Goal: Task Accomplishment & Management: Manage account settings

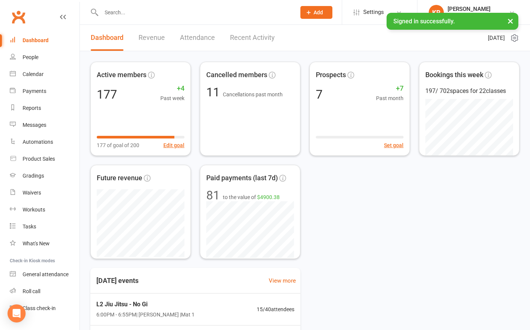
click at [132, 14] on input "text" at bounding box center [195, 12] width 192 height 11
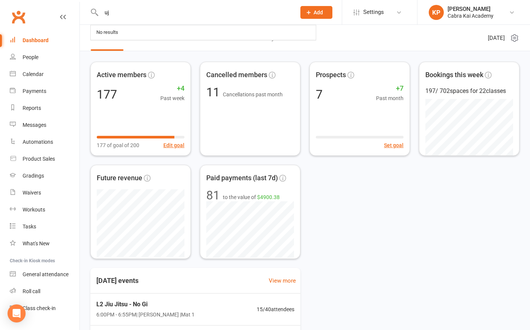
type input "u"
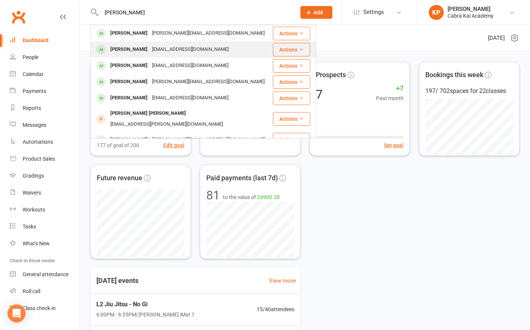
type input "[PERSON_NAME]"
click at [154, 48] on div "[EMAIL_ADDRESS][DOMAIN_NAME]" at bounding box center [190, 49] width 81 height 11
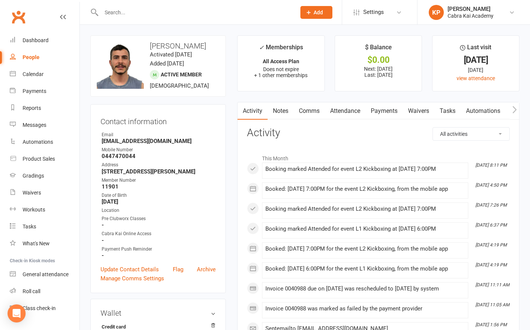
click at [386, 111] on link "Payments" at bounding box center [383, 110] width 37 height 17
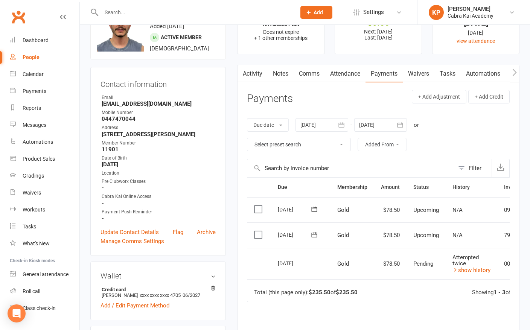
scroll to position [38, 0]
click at [478, 272] on td "Attempted twice show history" at bounding box center [472, 264] width 52 height 32
click at [478, 270] on link "show history" at bounding box center [471, 269] width 38 height 7
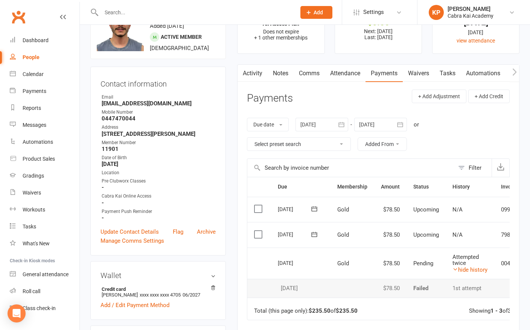
click at [353, 75] on link "Attendance" at bounding box center [345, 73] width 41 height 17
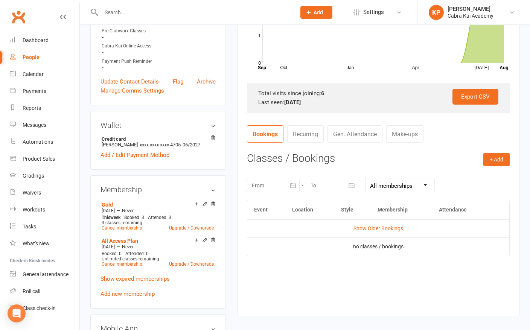
scroll to position [188, 0]
click at [384, 224] on td "Show Older Bookings" at bounding box center [378, 228] width 262 height 18
click at [383, 228] on link "Show Older Bookings" at bounding box center [378, 228] width 50 height 6
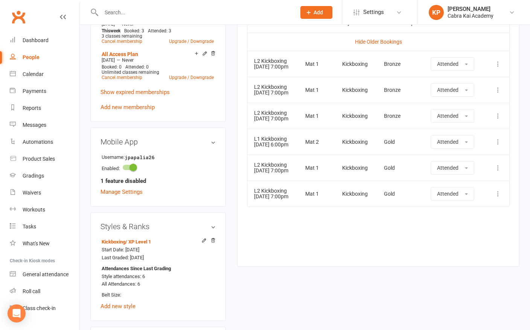
scroll to position [376, 0]
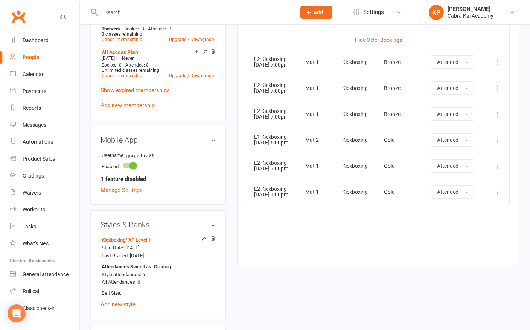
click at [341, 234] on div "Event Location Style Membership Attendance Hide Older Bookings L2 Kickboxing [D…" at bounding box center [378, 132] width 263 height 242
click at [257, 277] on div "upload photo change photo [PERSON_NAME] Activated [DATE] Added [DATE] Active me…" at bounding box center [305, 71] width 440 height 825
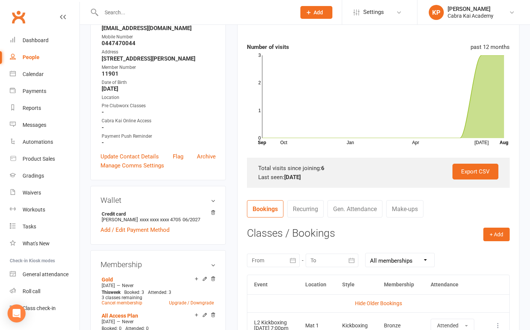
scroll to position [226, 0]
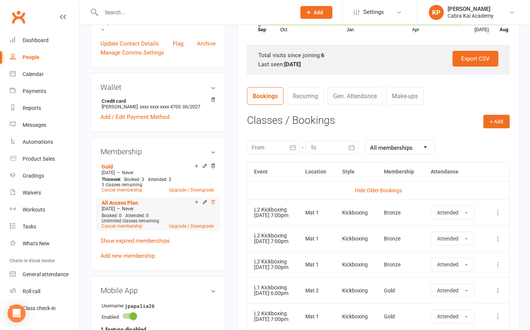
click at [214, 202] on icon at bounding box center [212, 201] width 5 height 5
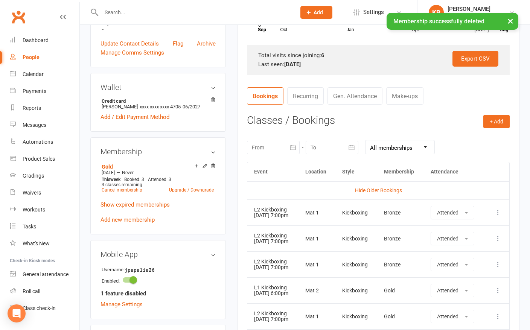
click at [228, 185] on div "upload photo change photo [PERSON_NAME] Activated [DATE] Added [DATE] Active me…" at bounding box center [158, 204] width 147 height 789
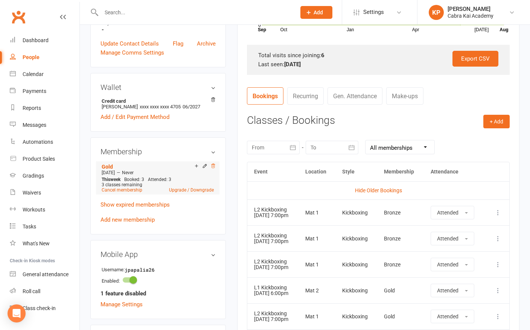
click at [213, 167] on icon at bounding box center [212, 165] width 5 height 5
click at [126, 187] on link "Cancel membership" at bounding box center [122, 189] width 41 height 5
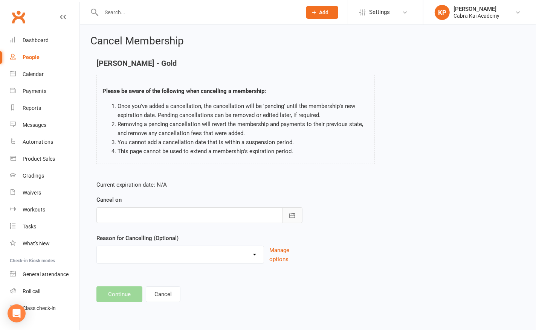
click at [289, 211] on button "button" at bounding box center [292, 215] width 20 height 16
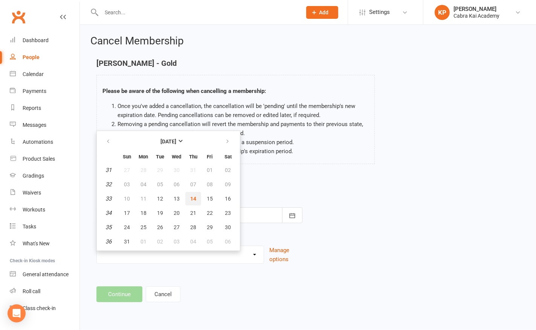
click at [192, 196] on span "14" at bounding box center [193, 199] width 6 height 6
type input "[DATE]"
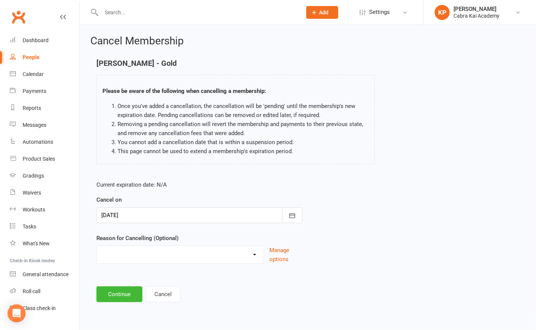
click at [258, 257] on select "Changed Gyms Family Financial Health Holiday Injury Issues No time/busy Relocat…" at bounding box center [180, 253] width 167 height 15
select select "5"
click at [97, 246] on select "Changed Gyms Family Financial Health Holiday Injury Issues No time/busy Relocat…" at bounding box center [180, 253] width 167 height 15
click at [122, 292] on button "Continue" at bounding box center [119, 294] width 46 height 16
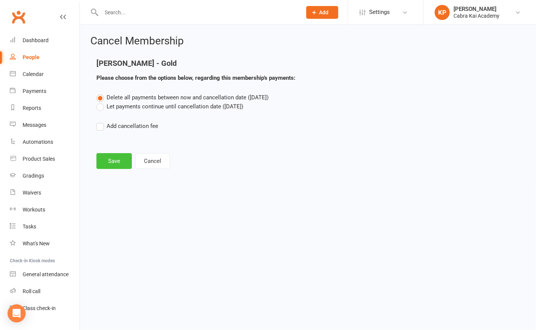
click at [117, 159] on button "Save" at bounding box center [113, 161] width 35 height 16
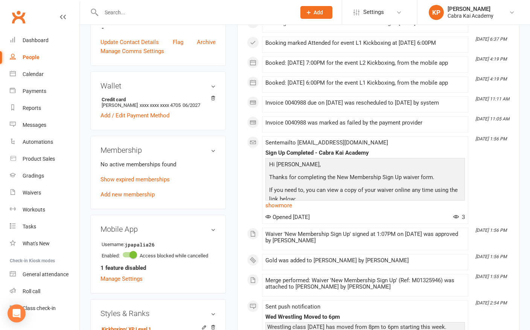
scroll to position [376, 0]
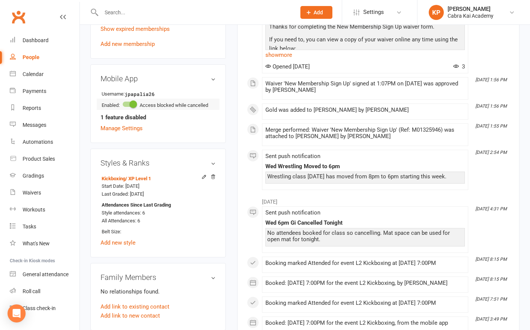
click at [134, 105] on span at bounding box center [133, 104] width 8 height 8
click at [123, 103] on input "checkbox" at bounding box center [123, 103] width 0 height 0
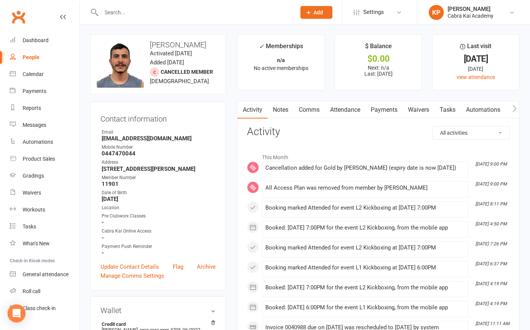
scroll to position [0, 0]
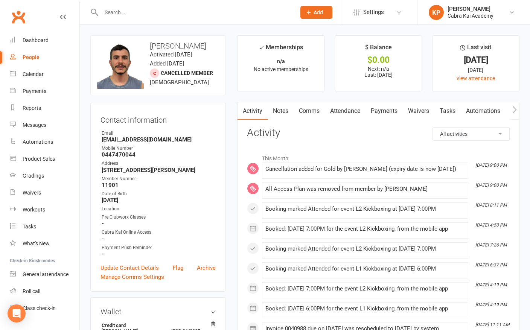
click at [349, 111] on link "Attendance" at bounding box center [345, 110] width 41 height 17
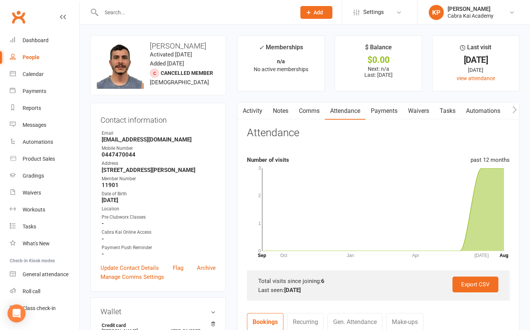
click at [381, 111] on link "Payments" at bounding box center [383, 110] width 37 height 17
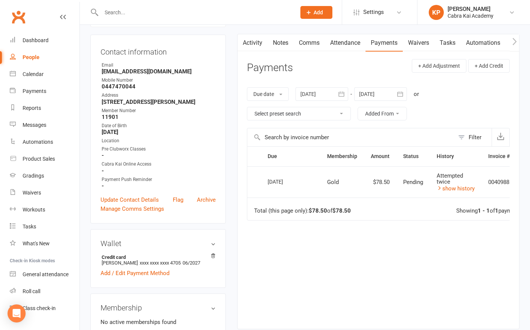
scroll to position [75, 0]
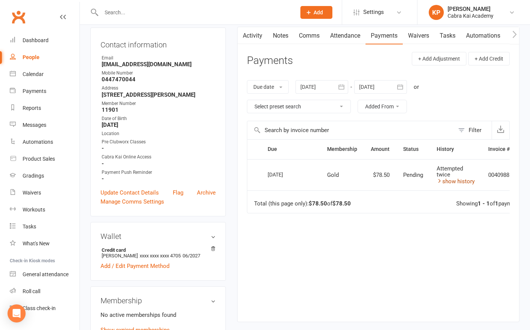
click at [452, 180] on link "show history" at bounding box center [456, 181] width 38 height 7
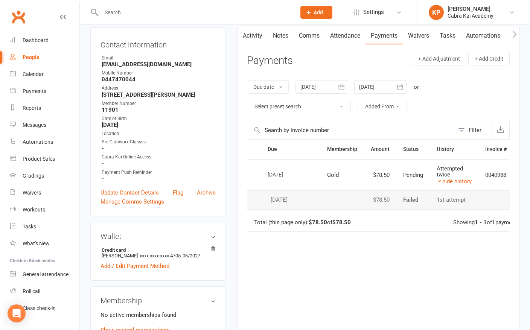
scroll to position [38, 0]
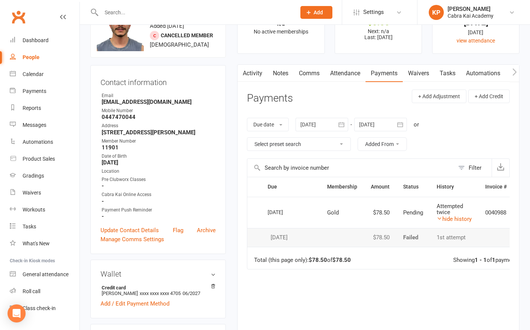
click at [345, 73] on link "Attendance" at bounding box center [345, 73] width 41 height 17
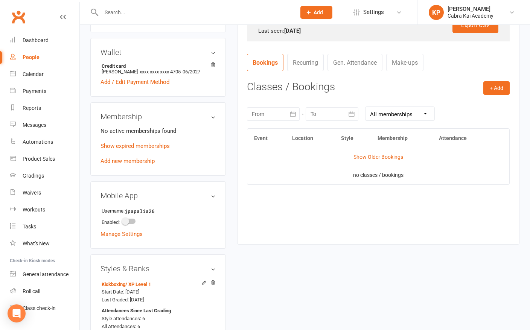
scroll to position [263, 0]
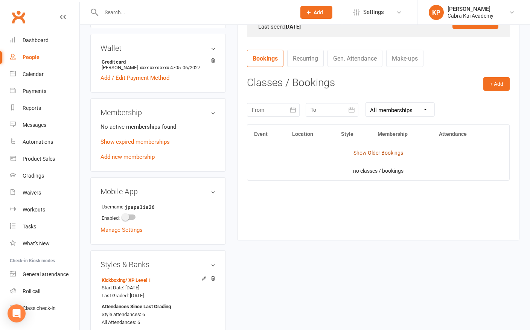
click at [389, 153] on link "Show Older Bookings" at bounding box center [378, 153] width 50 height 6
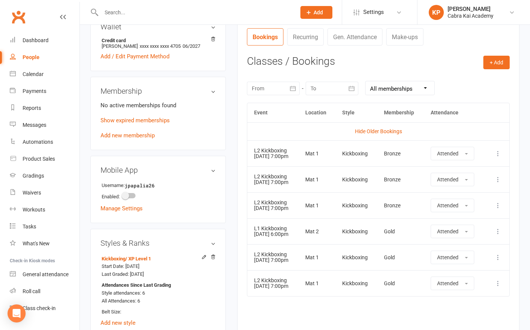
scroll to position [301, 0]
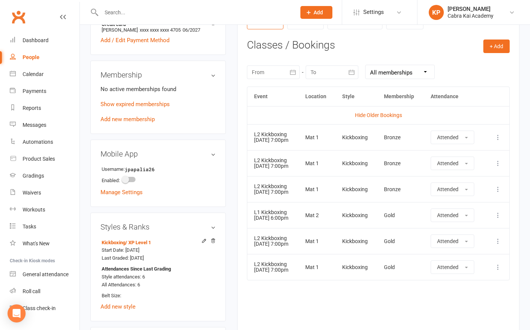
click at [511, 292] on div "Activity Notes Comms Attendance Payments Waivers Tasks Automations Workouts Gra…" at bounding box center [378, 70] width 282 height 539
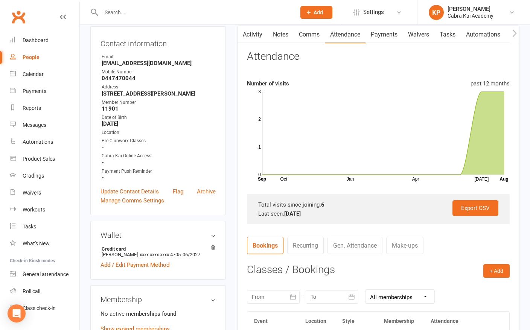
scroll to position [0, 0]
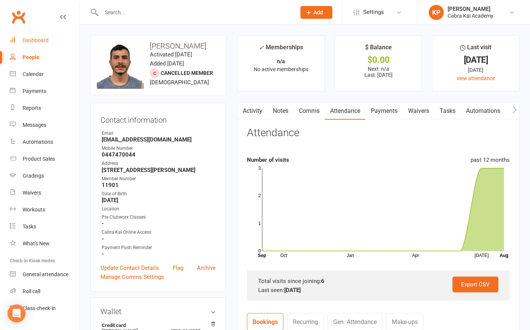
click at [35, 39] on div "Dashboard" at bounding box center [36, 40] width 26 height 6
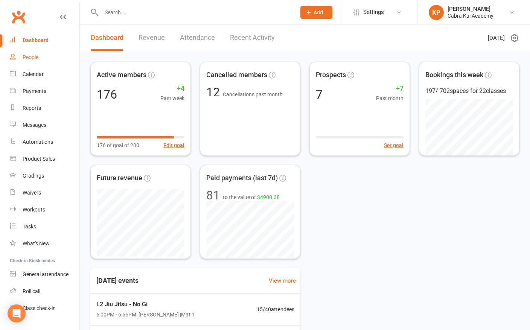
click at [30, 56] on div "People" at bounding box center [31, 57] width 16 height 6
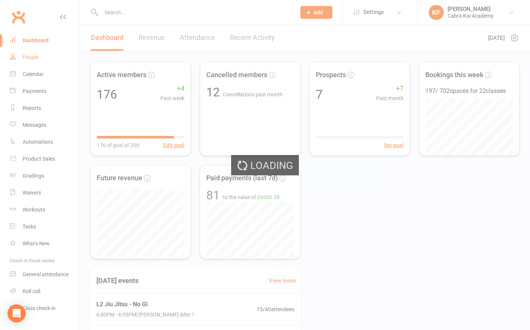
select select "100"
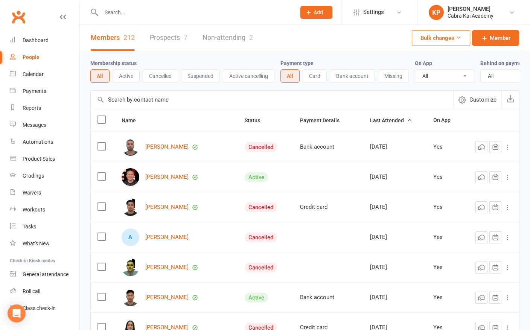
click at [160, 76] on button "Cancelled" at bounding box center [160, 76] width 35 height 14
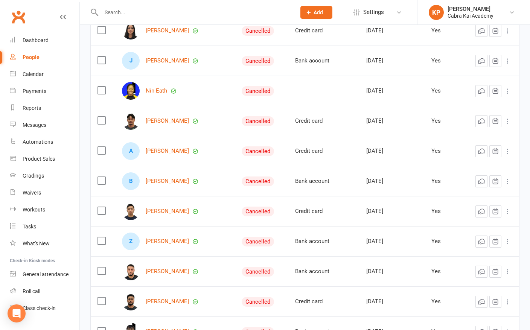
scroll to position [263, 0]
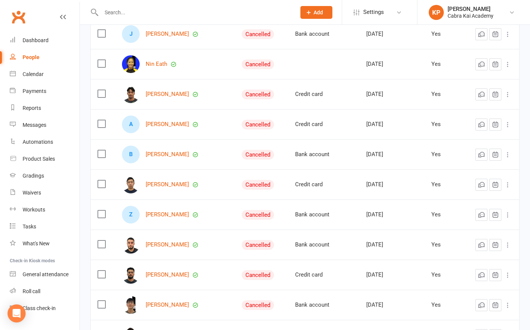
click at [102, 127] on label at bounding box center [101, 124] width 8 height 8
click at [102, 120] on input "checkbox" at bounding box center [101, 120] width 8 height 0
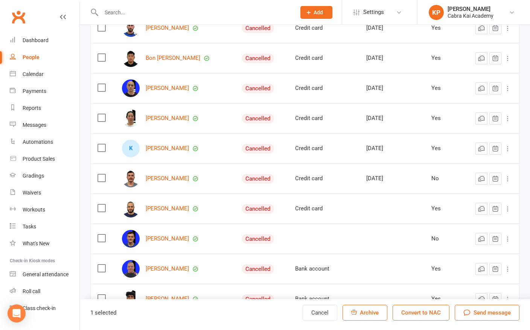
scroll to position [600, 0]
click at [102, 182] on label at bounding box center [101, 179] width 8 height 8
click at [102, 175] on input "checkbox" at bounding box center [101, 175] width 8 height 0
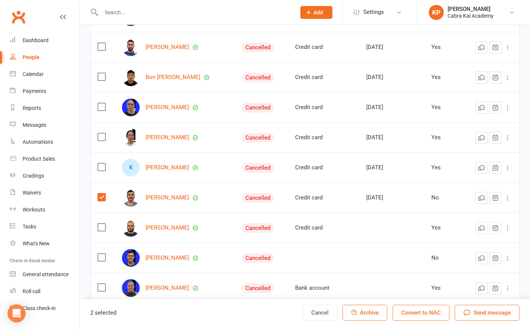
scroll to position [563, 0]
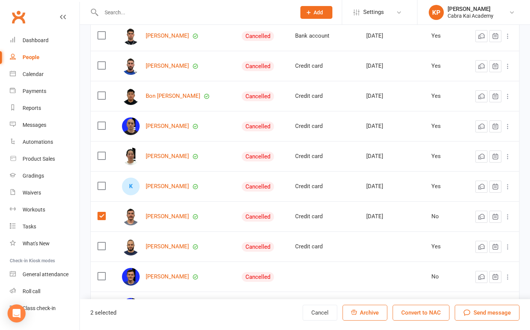
click at [100, 189] on label at bounding box center [101, 186] width 8 height 8
click at [100, 182] on input "checkbox" at bounding box center [101, 182] width 8 height 0
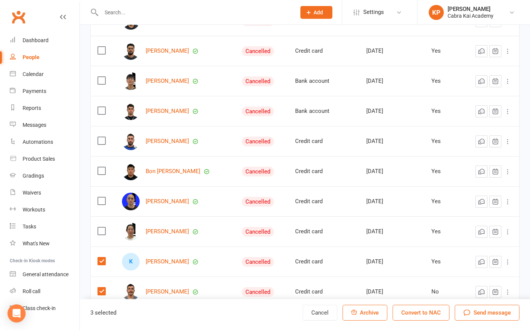
scroll to position [450, 0]
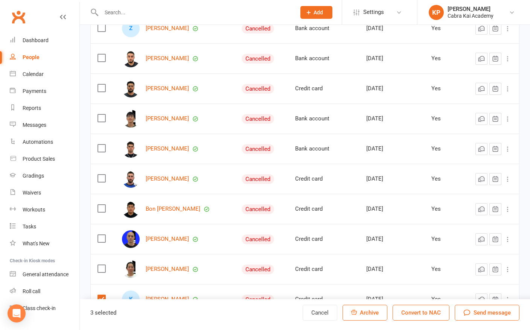
click at [100, 182] on label at bounding box center [101, 179] width 8 height 8
click at [100, 175] on input "checkbox" at bounding box center [101, 175] width 8 height 0
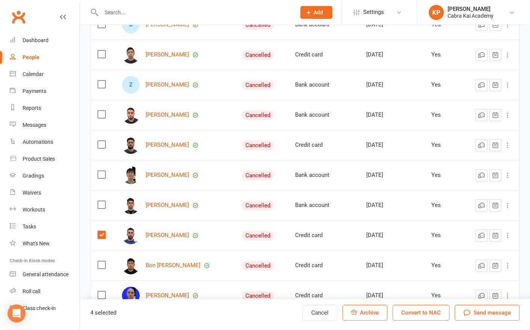
scroll to position [374, 0]
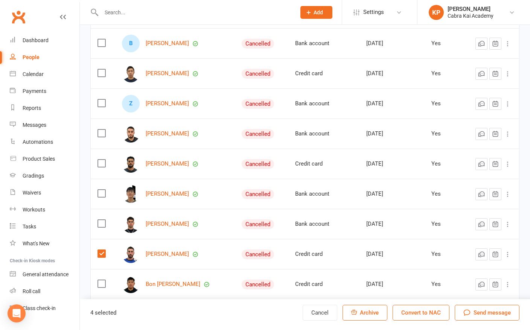
click at [101, 227] on label at bounding box center [101, 224] width 8 height 8
click at [101, 220] on input "checkbox" at bounding box center [101, 220] width 8 height 0
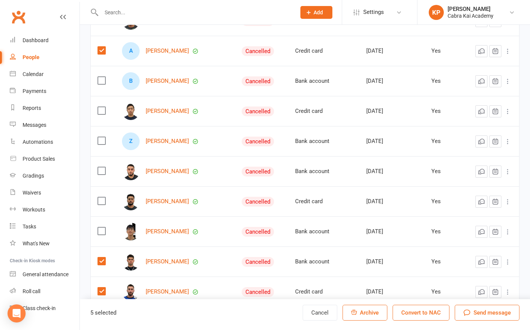
click at [101, 205] on label at bounding box center [101, 201] width 8 height 8
click at [101, 197] on input "checkbox" at bounding box center [101, 197] width 8 height 0
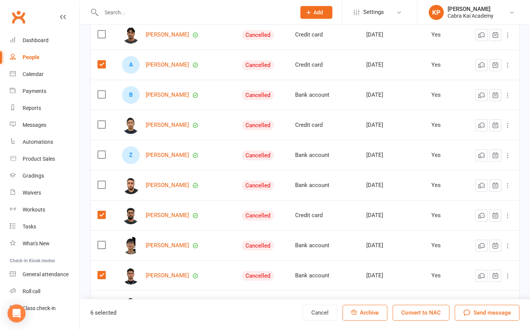
scroll to position [299, 0]
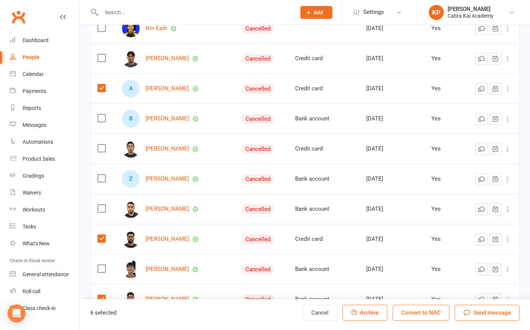
click at [101, 182] on label at bounding box center [101, 179] width 8 height 8
click at [101, 175] on input "checkbox" at bounding box center [101, 175] width 8 height 0
click at [99, 210] on label at bounding box center [101, 209] width 8 height 8
click at [99, 205] on input "checkbox" at bounding box center [101, 205] width 8 height 0
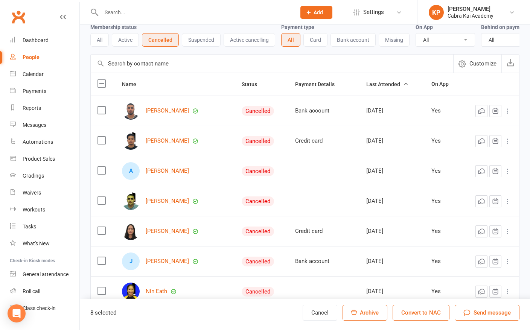
scroll to position [36, 0]
click at [101, 205] on label at bounding box center [101, 201] width 8 height 8
click at [101, 197] on input "checkbox" at bounding box center [101, 197] width 8 height 0
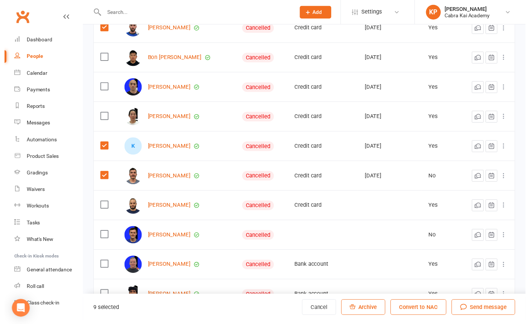
scroll to position [713, 0]
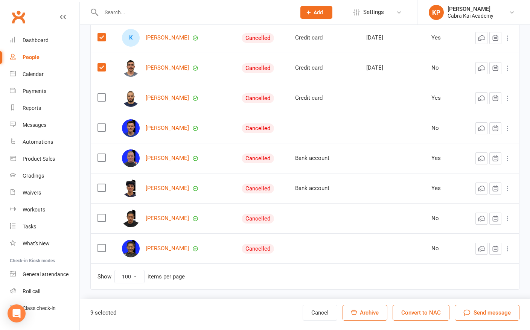
click at [376, 312] on span "Archive" at bounding box center [369, 312] width 19 height 7
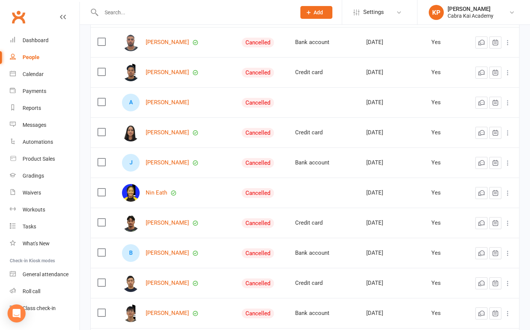
scroll to position [0, 0]
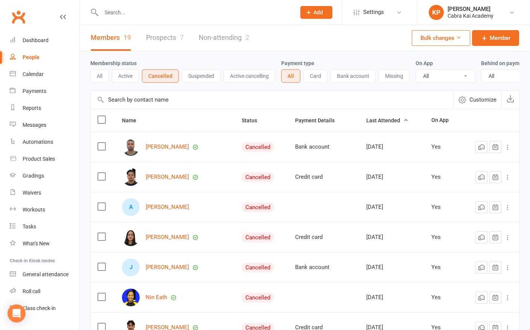
click at [170, 36] on link "Prospects 7" at bounding box center [165, 38] width 38 height 26
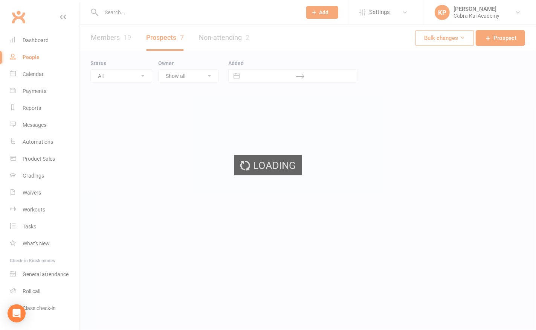
select select "25"
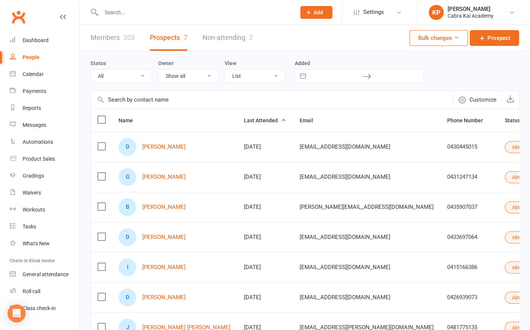
click at [100, 143] on label at bounding box center [101, 147] width 8 height 8
click at [100, 143] on input "checkbox" at bounding box center [101, 143] width 8 height 0
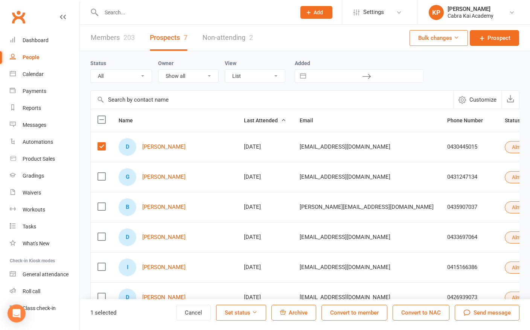
click at [99, 176] on label at bounding box center [101, 177] width 8 height 8
click at [99, 173] on input "checkbox" at bounding box center [101, 173] width 8 height 0
click at [100, 207] on label at bounding box center [101, 207] width 8 height 8
click at [100, 203] on input "checkbox" at bounding box center [101, 203] width 8 height 0
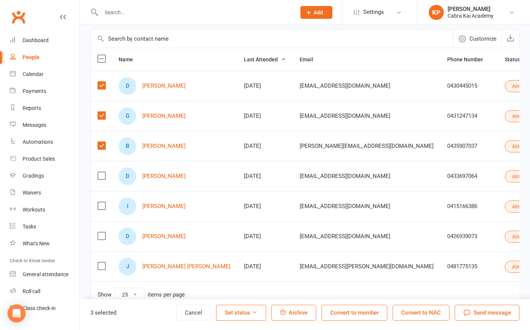
scroll to position [75, 0]
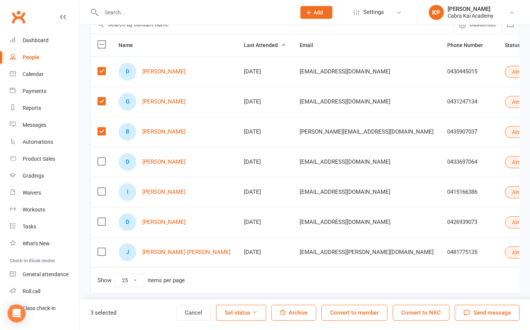
click at [99, 160] on label at bounding box center [101, 162] width 8 height 8
click at [99, 158] on input "checkbox" at bounding box center [101, 158] width 8 height 0
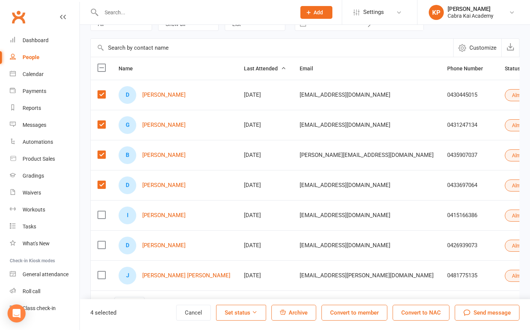
scroll to position [0, 0]
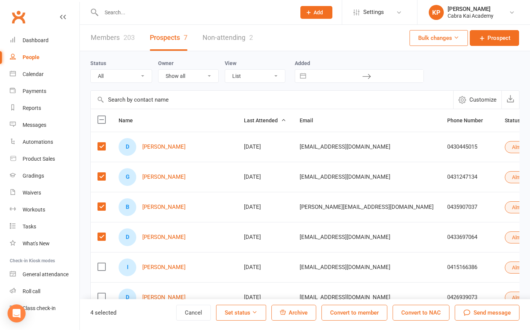
click at [109, 37] on link "Members 203" at bounding box center [113, 38] width 44 height 26
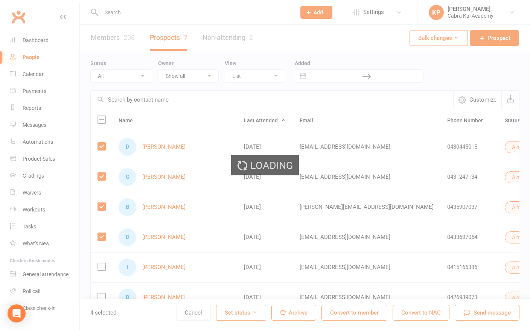
select select "100"
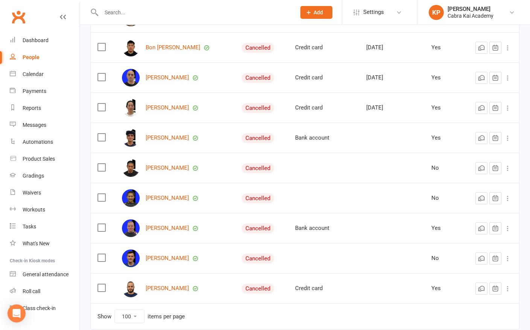
scroll to position [443, 0]
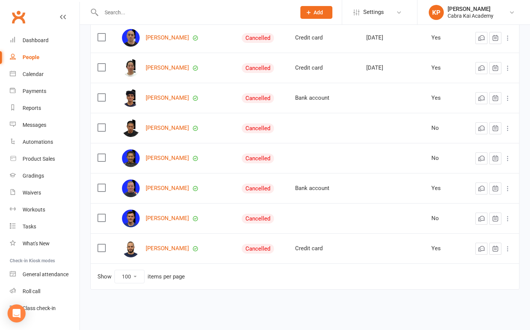
click at [129, 13] on input "text" at bounding box center [195, 12] width 192 height 11
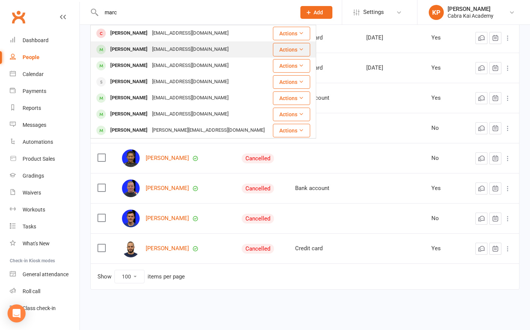
type input "marc"
click at [150, 50] on div "[EMAIL_ADDRESS][DOMAIN_NAME]" at bounding box center [190, 49] width 81 height 11
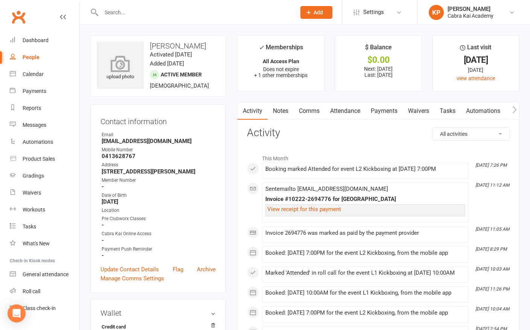
click at [97, 55] on icon at bounding box center [120, 63] width 52 height 17
click at [121, 10] on input "text" at bounding box center [195, 12] width 192 height 11
type input "guisep"
click at [35, 57] on div "People" at bounding box center [31, 57] width 17 height 6
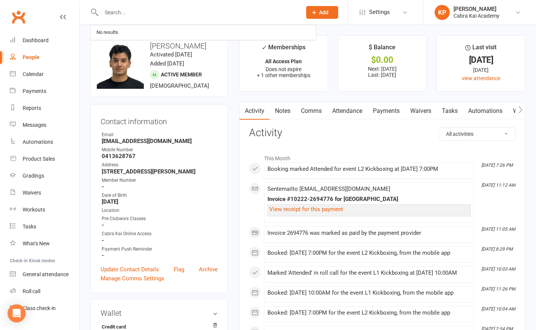
select select "100"
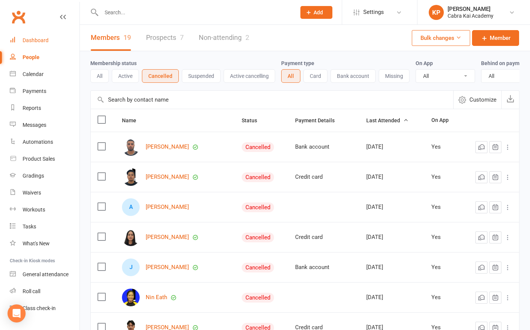
click at [40, 40] on div "Dashboard" at bounding box center [36, 40] width 26 height 6
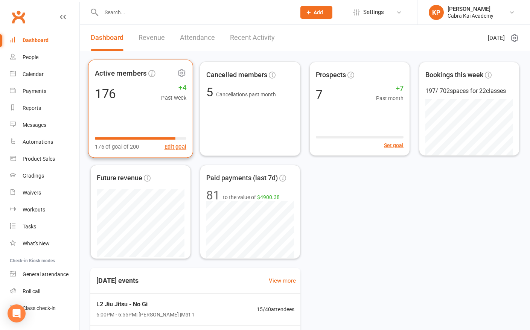
click at [165, 108] on div "Active members 176 +4 Past week 176 of goal of 200 Edit goal" at bounding box center [140, 109] width 105 height 98
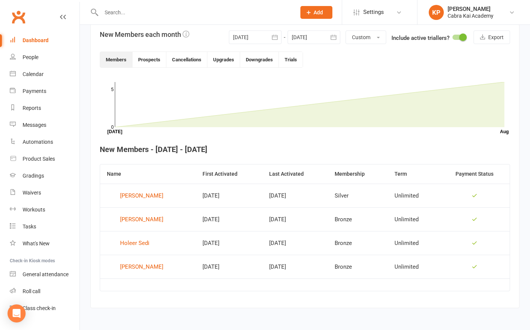
scroll to position [144, 0]
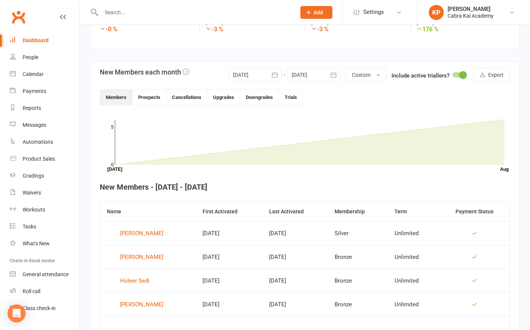
click at [272, 75] on icon "button" at bounding box center [275, 74] width 6 height 5
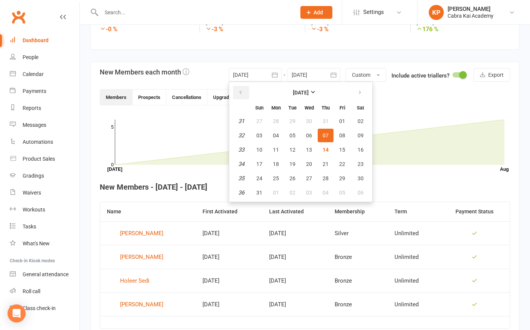
click at [240, 92] on icon "button" at bounding box center [240, 93] width 5 height 6
click at [289, 122] on span "01" at bounding box center [292, 121] width 6 height 6
type input "[DATE]"
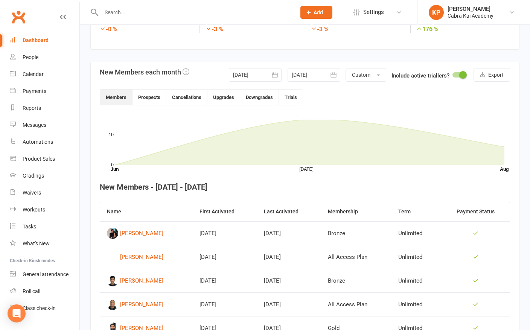
scroll to position [219, 0]
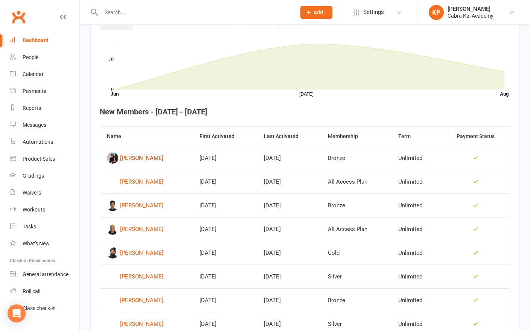
click at [163, 156] on div "[PERSON_NAME]" at bounding box center [141, 157] width 43 height 11
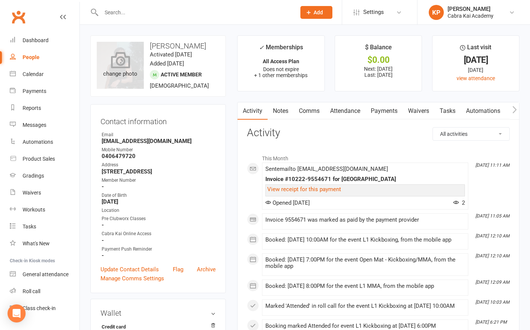
click at [118, 60] on icon at bounding box center [120, 60] width 19 height 17
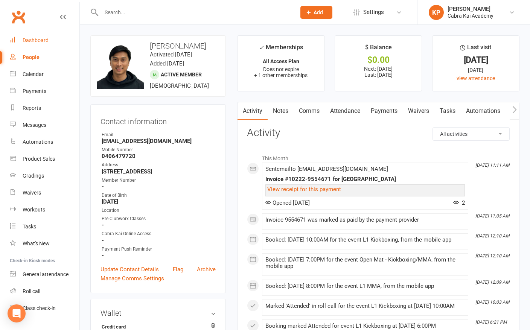
click at [37, 41] on div "Dashboard" at bounding box center [36, 40] width 26 height 6
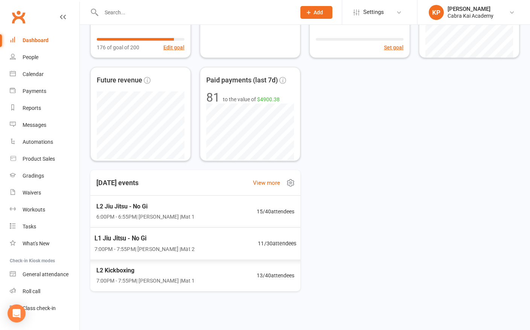
scroll to position [98, 0]
click at [172, 269] on span "L2 Kickboxing" at bounding box center [145, 270] width 100 height 10
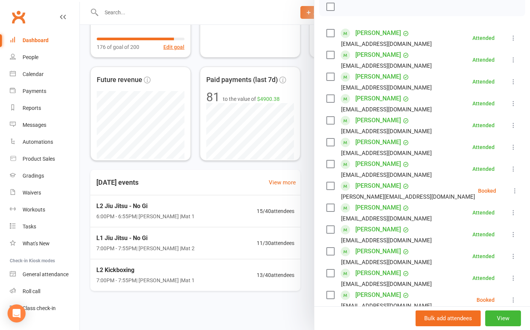
scroll to position [188, 0]
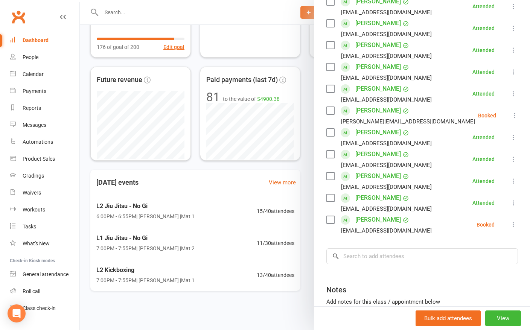
click at [196, 314] on div at bounding box center [305, 165] width 450 height 330
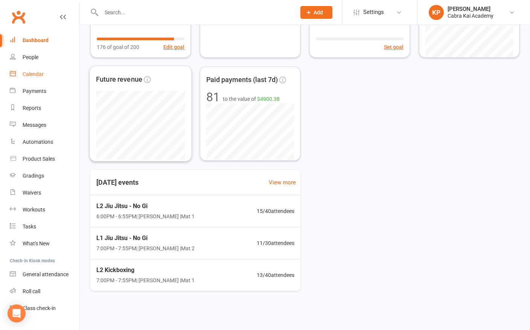
click at [34, 74] on div "Calendar" at bounding box center [33, 74] width 21 height 6
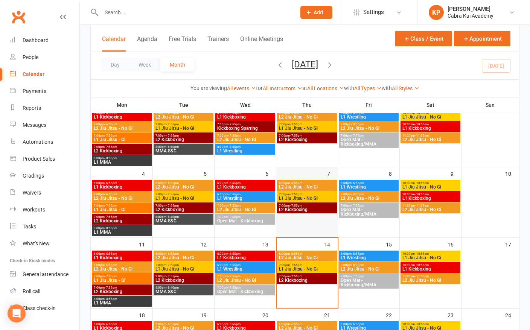
scroll to position [75, 0]
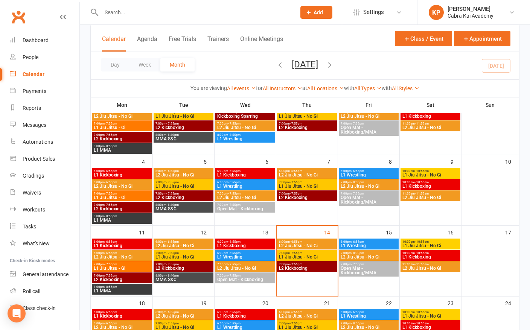
click at [379, 240] on span "6:00pm - 6:55pm" at bounding box center [368, 241] width 57 height 3
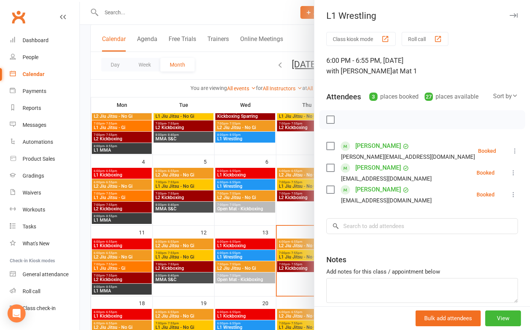
click at [228, 72] on div at bounding box center [305, 165] width 450 height 330
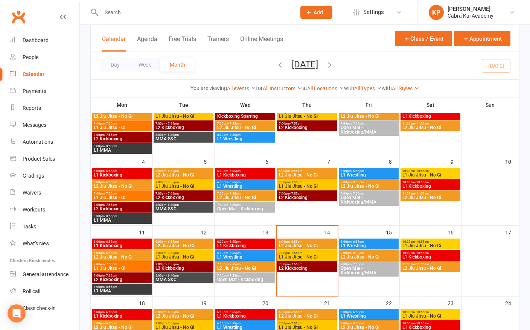
click at [373, 255] on span "L2 Jiu Jitsu - No Gi" at bounding box center [368, 257] width 57 height 5
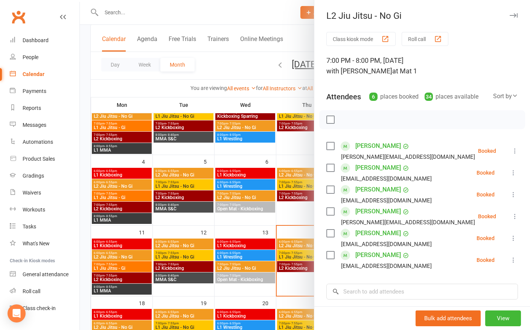
click at [244, 69] on div at bounding box center [305, 165] width 450 height 330
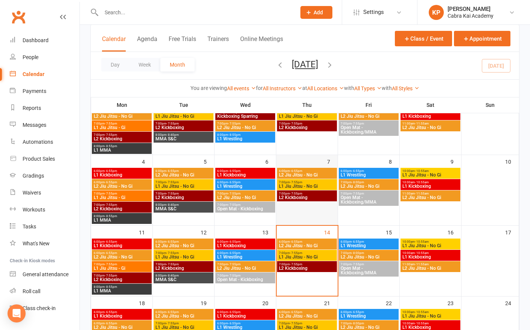
scroll to position [113, 0]
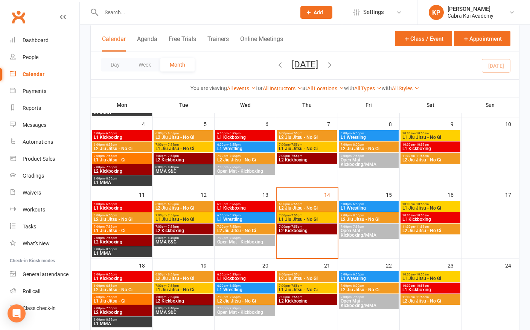
click at [436, 206] on span "L1 Jiu Jitsu - No Gi" at bounding box center [430, 208] width 57 height 5
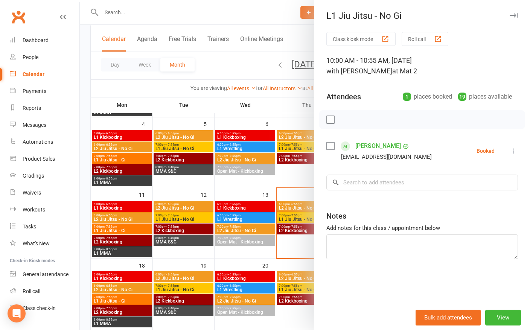
click at [228, 65] on div at bounding box center [305, 165] width 450 height 330
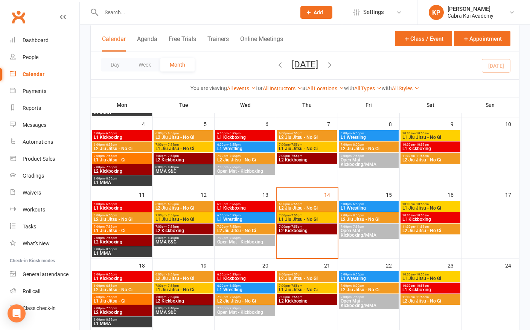
click at [438, 218] on span "L1 Kickboxing" at bounding box center [430, 219] width 57 height 5
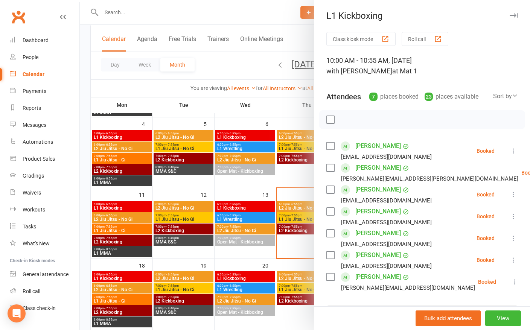
click at [233, 68] on div at bounding box center [305, 165] width 450 height 330
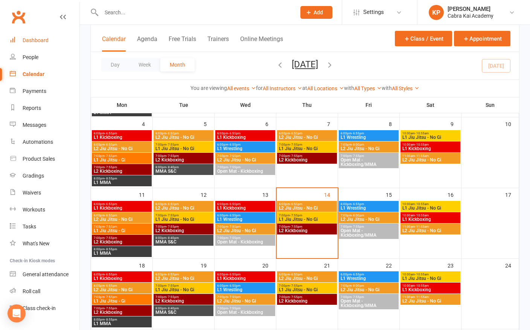
click at [27, 42] on div "Dashboard" at bounding box center [36, 40] width 26 height 6
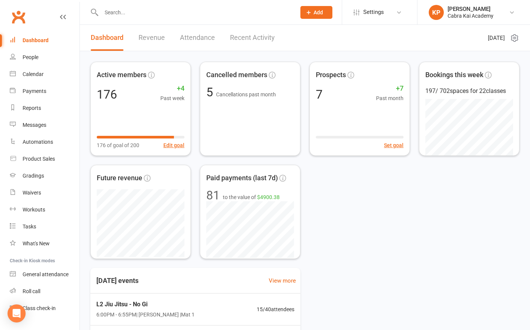
click at [418, 239] on div "Active members 176 +4 Past week 176 of goal of 200 Edit goal Cancelled members …" at bounding box center [304, 160] width 429 height 197
click at [422, 210] on div "Active members 176 +4 Past week 176 of goal of 200 Edit goal Cancelled members …" at bounding box center [304, 160] width 429 height 197
drag, startPoint x: 223, startPoint y: 0, endPoint x: 361, endPoint y: 235, distance: 272.5
click at [361, 235] on div "Active members 176 +4 Past week 176 of goal of 200 Edit goal Cancelled members …" at bounding box center [304, 160] width 429 height 197
click at [358, 262] on div "Active members 176 +4 Past week 176 of goal of 200 Edit goal Cancelled members …" at bounding box center [305, 229] width 450 height 356
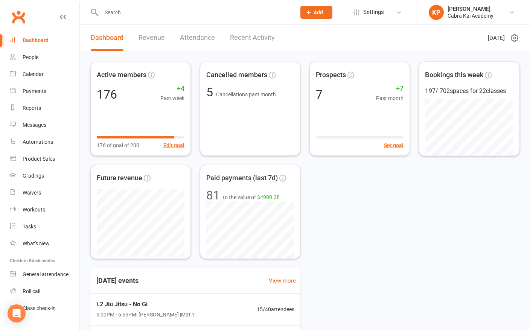
drag, startPoint x: 444, startPoint y: 246, endPoint x: 428, endPoint y: 46, distance: 200.8
click at [444, 245] on div "Active members 176 +4 Past week 176 of goal of 200 Edit goal Cancelled members …" at bounding box center [304, 160] width 429 height 197
